Goal: Task Accomplishment & Management: Use online tool/utility

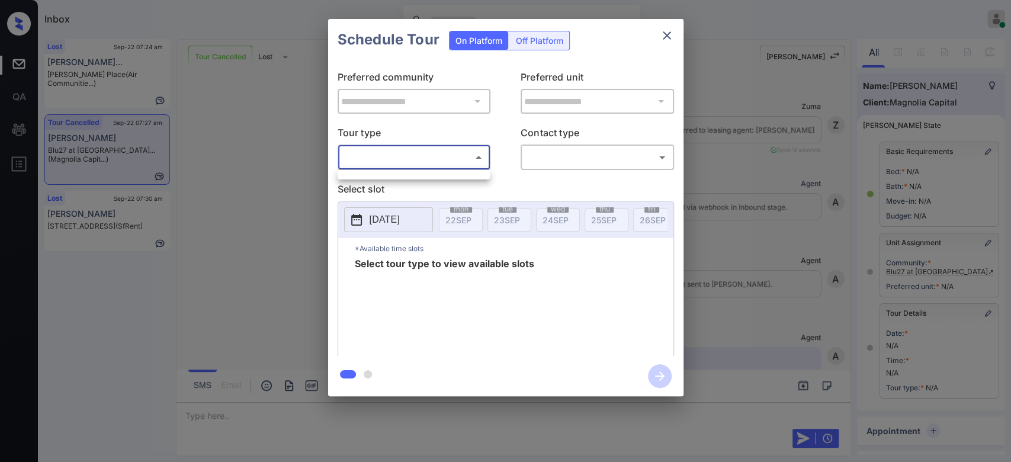
scroll to position [137, 0]
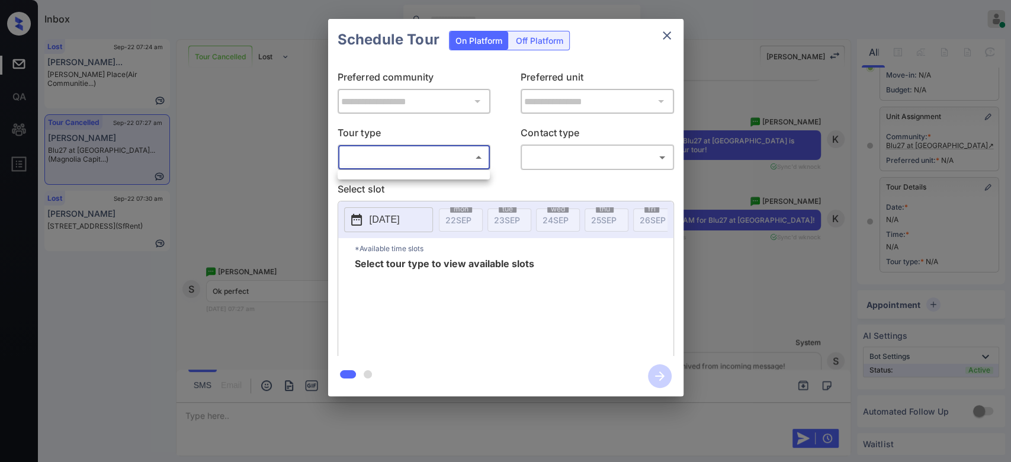
click at [663, 36] on div at bounding box center [505, 231] width 1011 height 462
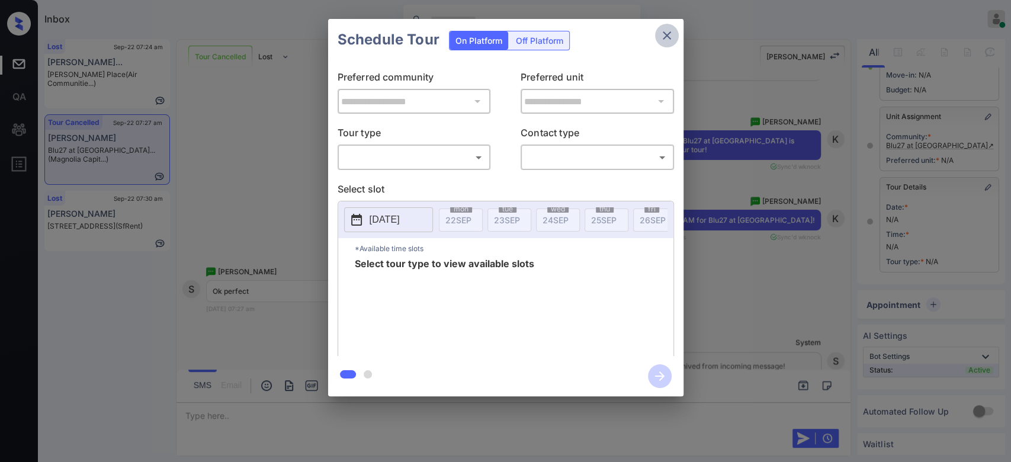
click at [663, 36] on icon "close" at bounding box center [667, 35] width 14 height 14
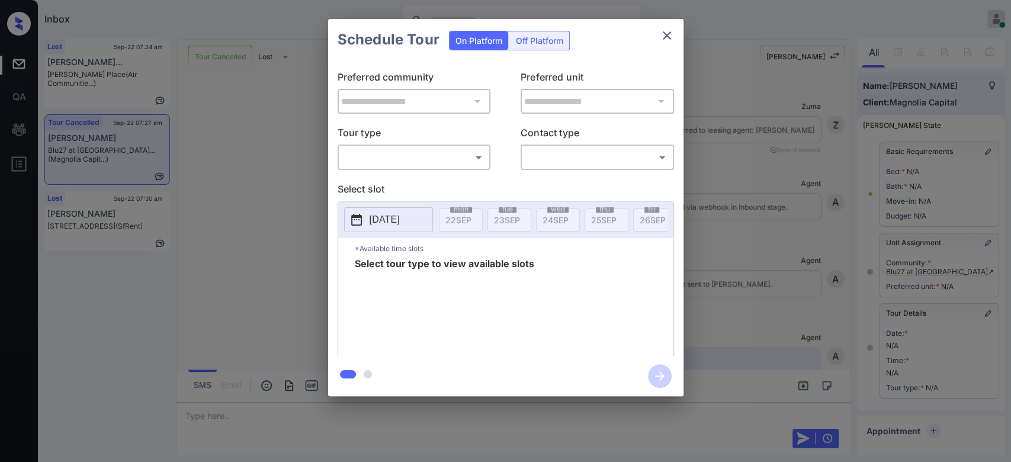
scroll to position [4698, 0]
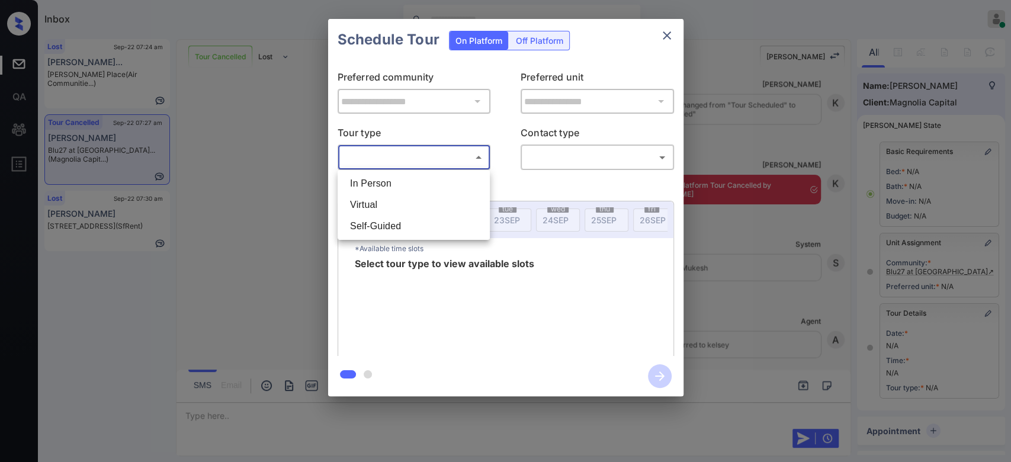
click at [446, 152] on body "Inbox Mukesh Online Set yourself offline Set yourself on break Profile Switch t…" at bounding box center [505, 231] width 1011 height 462
click at [408, 182] on li "In Person" at bounding box center [413, 183] width 146 height 21
type input "********"
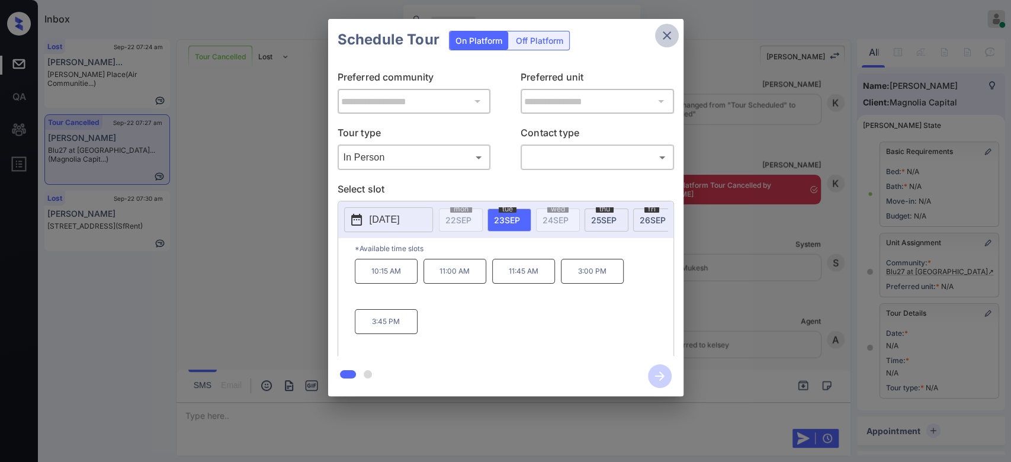
click at [672, 38] on icon "close" at bounding box center [667, 35] width 14 height 14
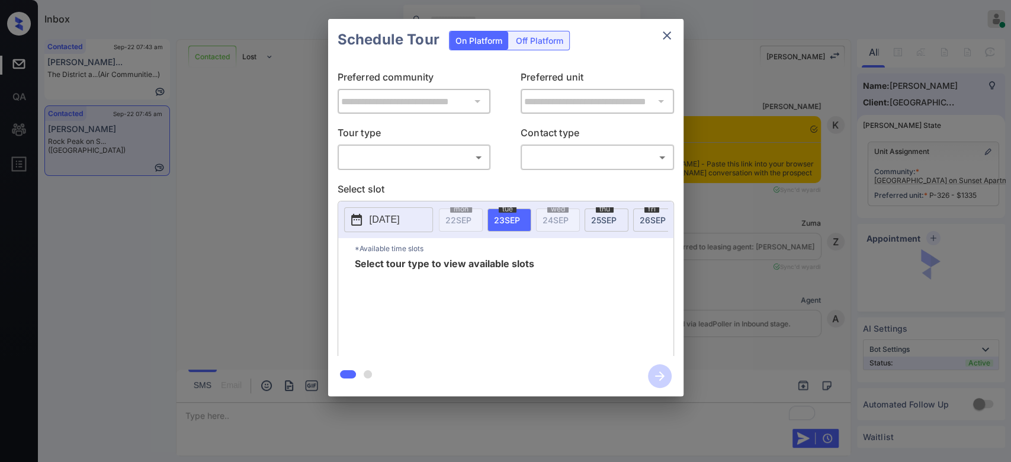
scroll to position [3330, 0]
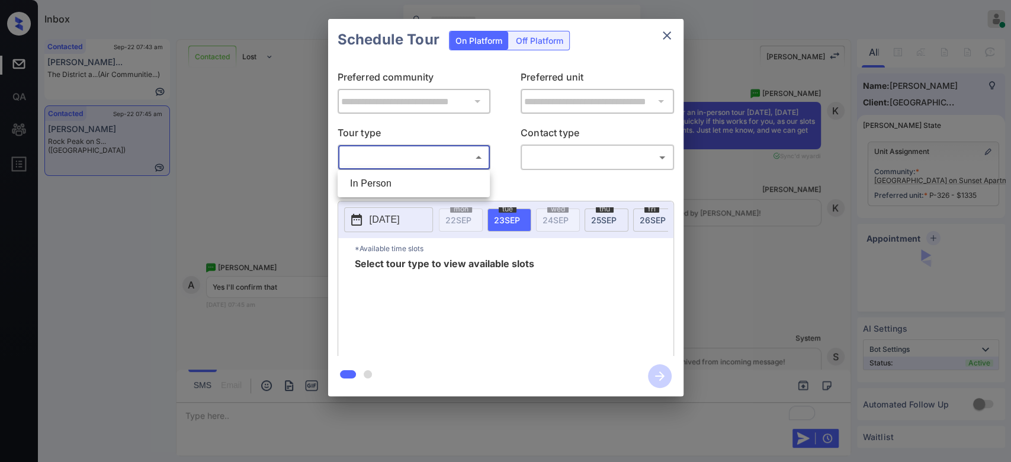
click at [359, 156] on body "Inbox Mukesh Online Set yourself offline Set yourself on break Profile Switch t…" at bounding box center [505, 231] width 1011 height 462
click at [393, 186] on li "In Person" at bounding box center [413, 183] width 146 height 21
type input "********"
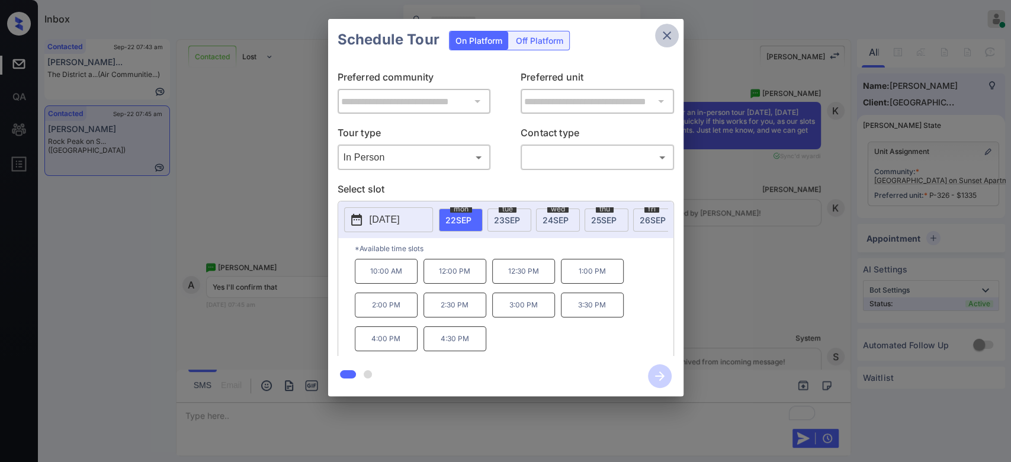
click at [663, 39] on icon "close" at bounding box center [667, 35] width 8 height 8
